Goal: Information Seeking & Learning: Learn about a topic

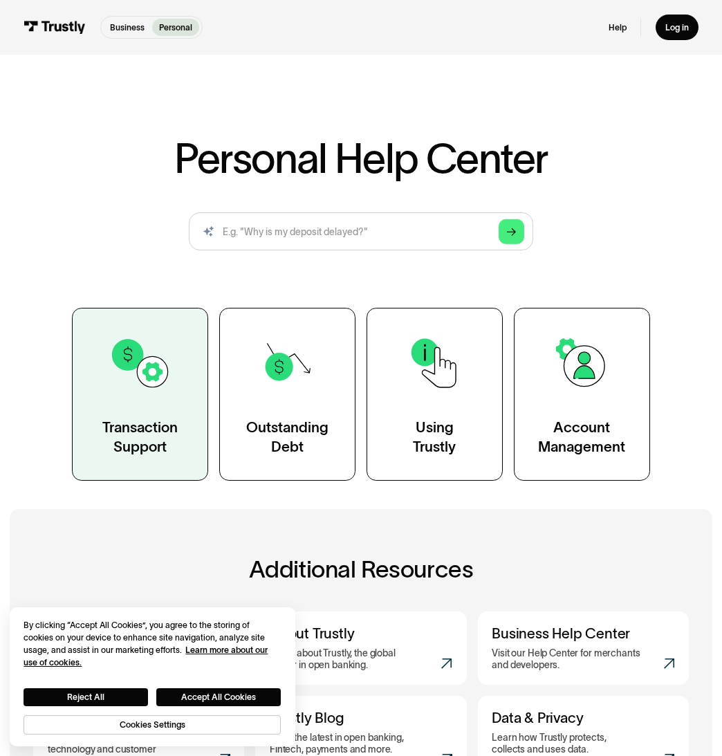
click at [148, 381] on img at bounding box center [140, 363] width 62 height 62
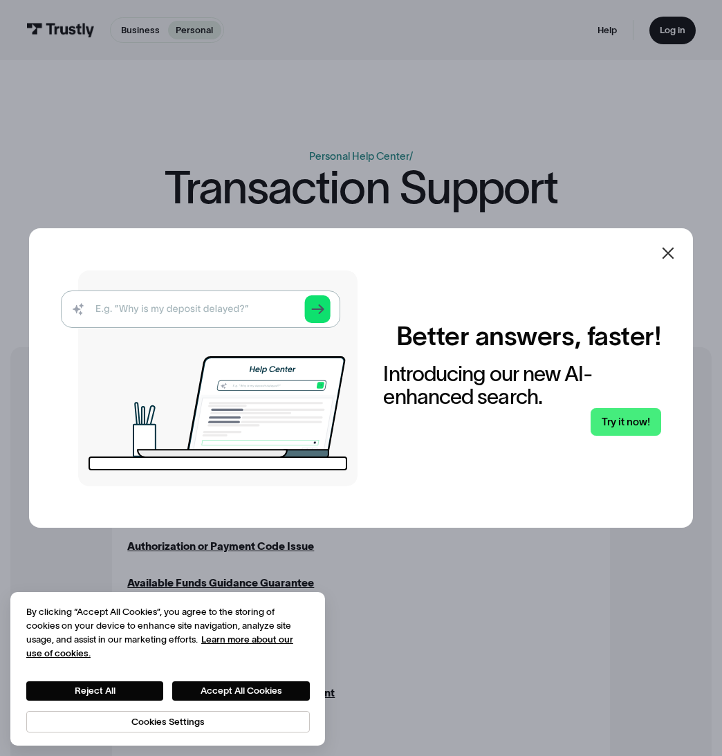
click at [180, 309] on img at bounding box center [209, 379] width 297 height 216
drag, startPoint x: 199, startPoint y: 304, endPoint x: 240, endPoint y: 303, distance: 41.5
click at [199, 304] on img at bounding box center [209, 379] width 297 height 216
click at [323, 311] on img at bounding box center [209, 379] width 297 height 216
click at [640, 429] on link "Try it now!" at bounding box center [626, 422] width 71 height 28
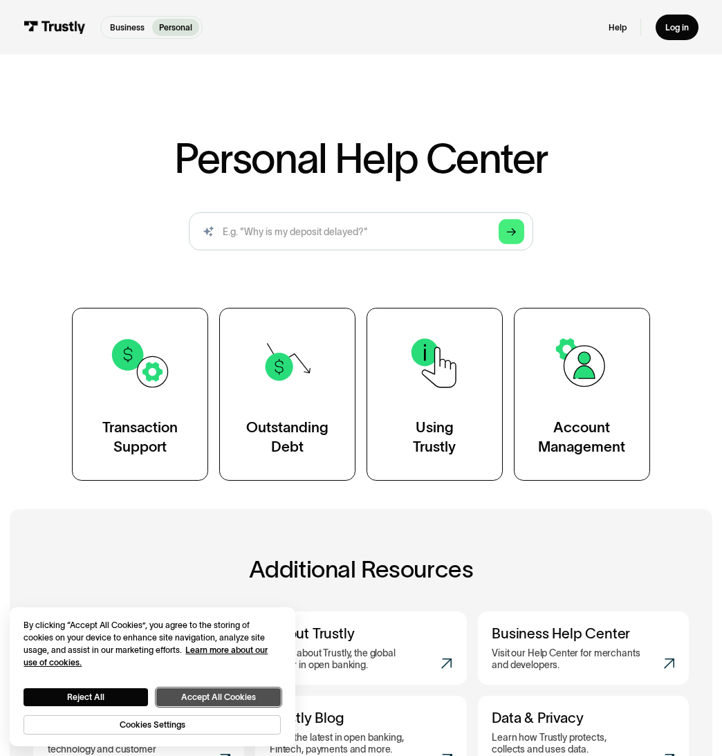
click at [217, 696] on button "Accept All Cookies" at bounding box center [218, 697] width 125 height 18
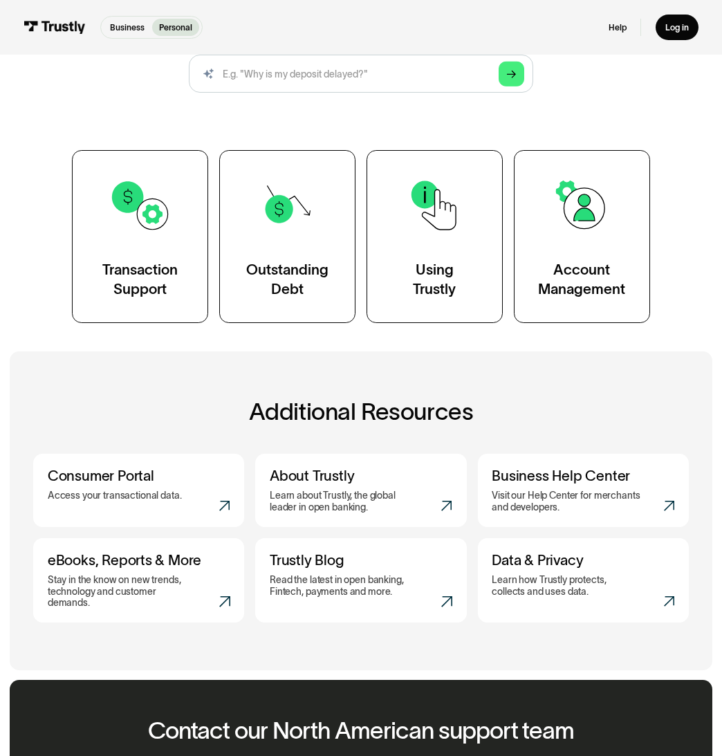
scroll to position [154, 0]
